Goal: Check status: Check status

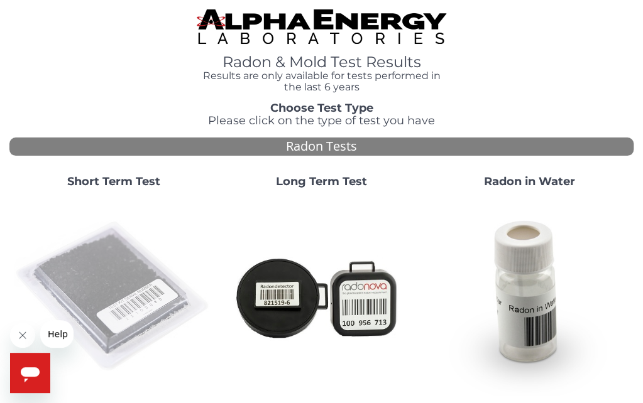
click at [106, 278] on img at bounding box center [113, 297] width 198 height 198
click at [89, 276] on img at bounding box center [113, 297] width 198 height 198
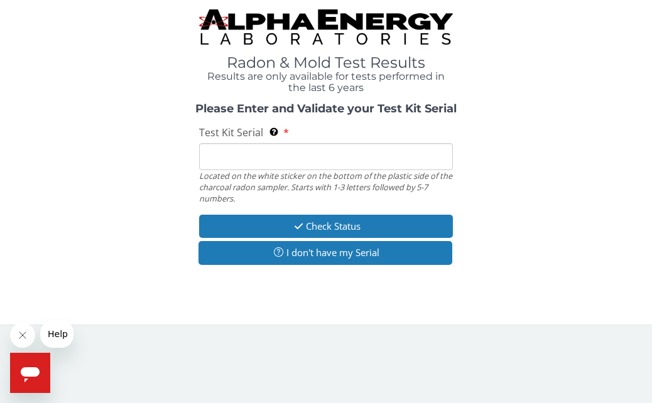
click at [243, 148] on input "Test Kit Serial Located on the white sticker on the bottom of the plastic side …" at bounding box center [325, 156] width 253 height 27
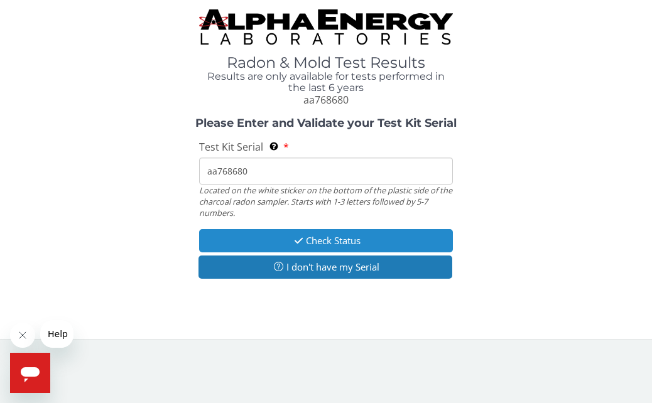
type input "aa768680"
click at [270, 238] on button "Check Status" at bounding box center [325, 240] width 253 height 23
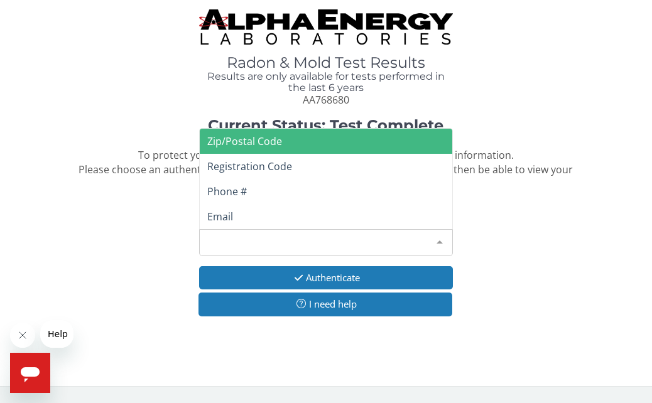
click at [442, 243] on div at bounding box center [439, 242] width 25 height 24
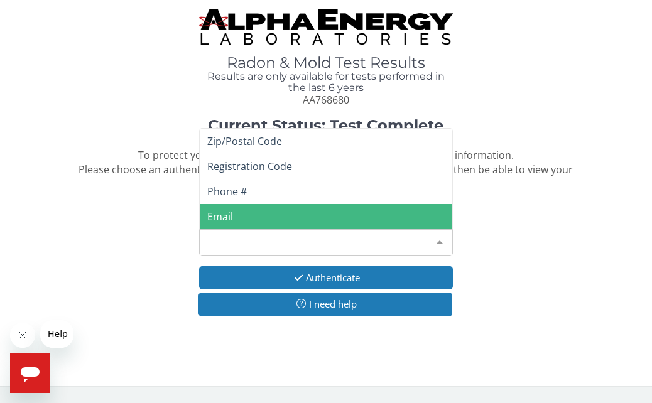
click at [244, 217] on span "Email" at bounding box center [326, 216] width 252 height 25
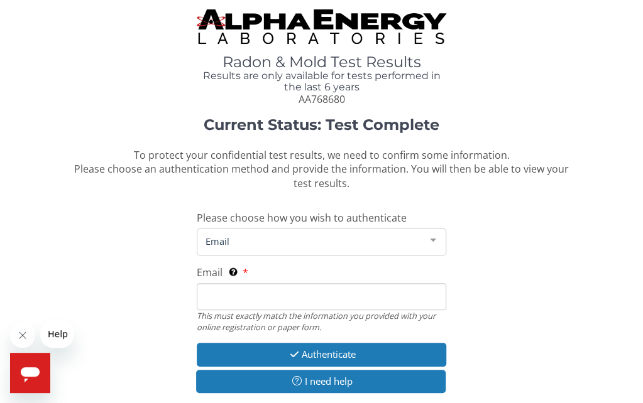
click at [217, 294] on input "Email This must exactly match the information you provided with your online reg…" at bounding box center [322, 296] width 250 height 27
type input "[PERSON_NAME][EMAIL_ADDRESS][DOMAIN_NAME]"
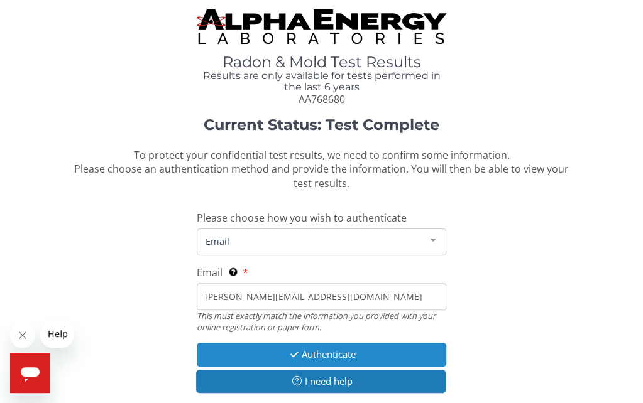
click at [303, 348] on button "Authenticate" at bounding box center [322, 354] width 250 height 23
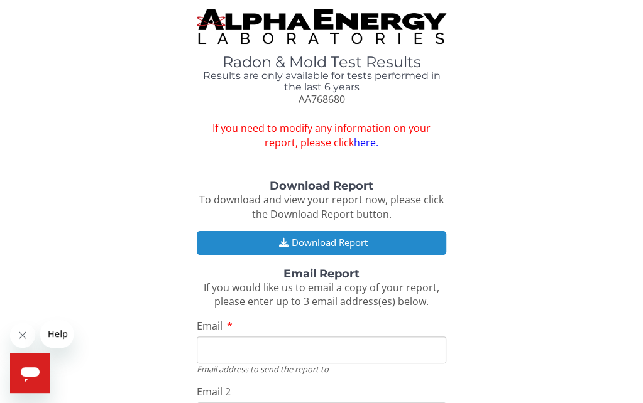
click at [315, 239] on button "Download Report" at bounding box center [322, 242] width 250 height 23
